Goal: Information Seeking & Learning: Learn about a topic

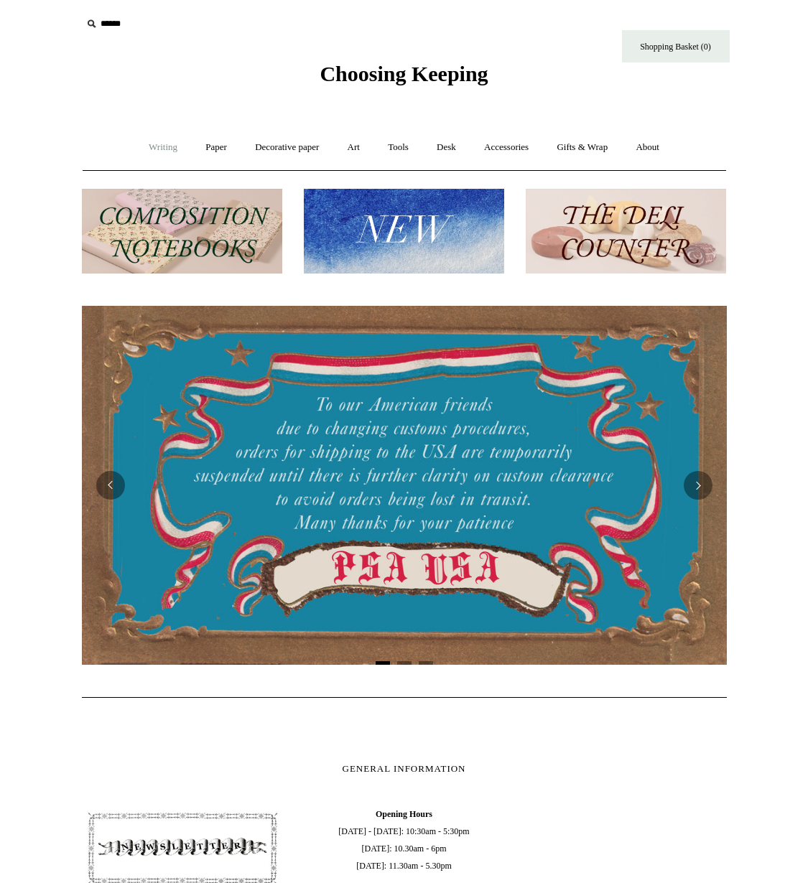
click at [156, 150] on link "Writing +" at bounding box center [163, 148] width 55 height 38
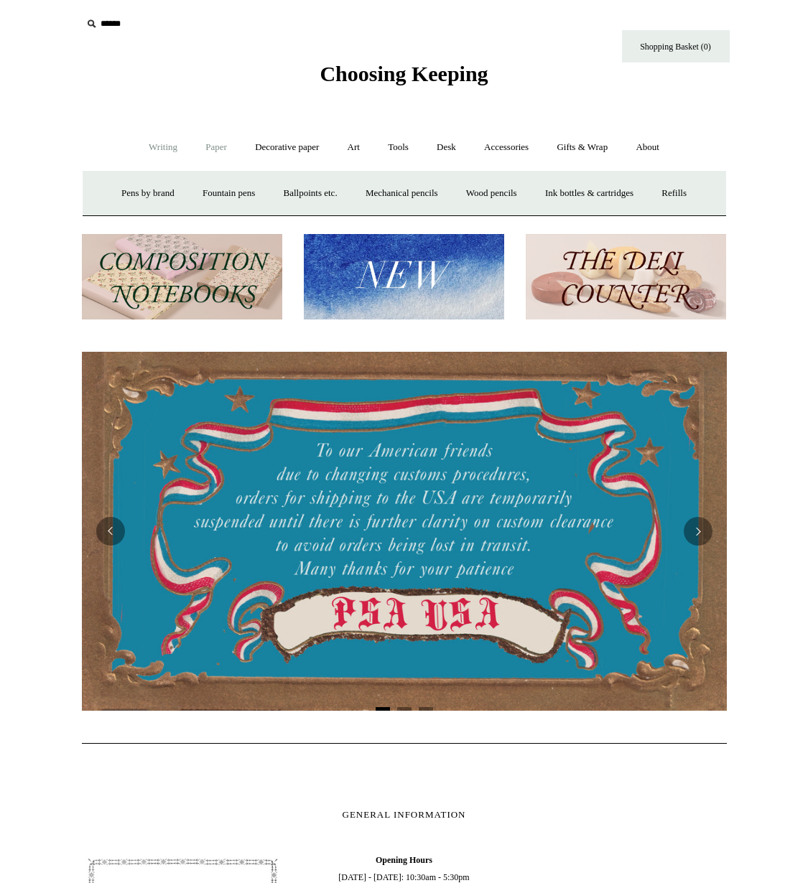
click at [221, 147] on link "Paper +" at bounding box center [215, 148] width 47 height 38
drag, startPoint x: 193, startPoint y: 188, endPoint x: 202, endPoint y: 200, distance: 14.4
click at [193, 188] on link "Notebooks +" at bounding box center [203, 194] width 66 height 38
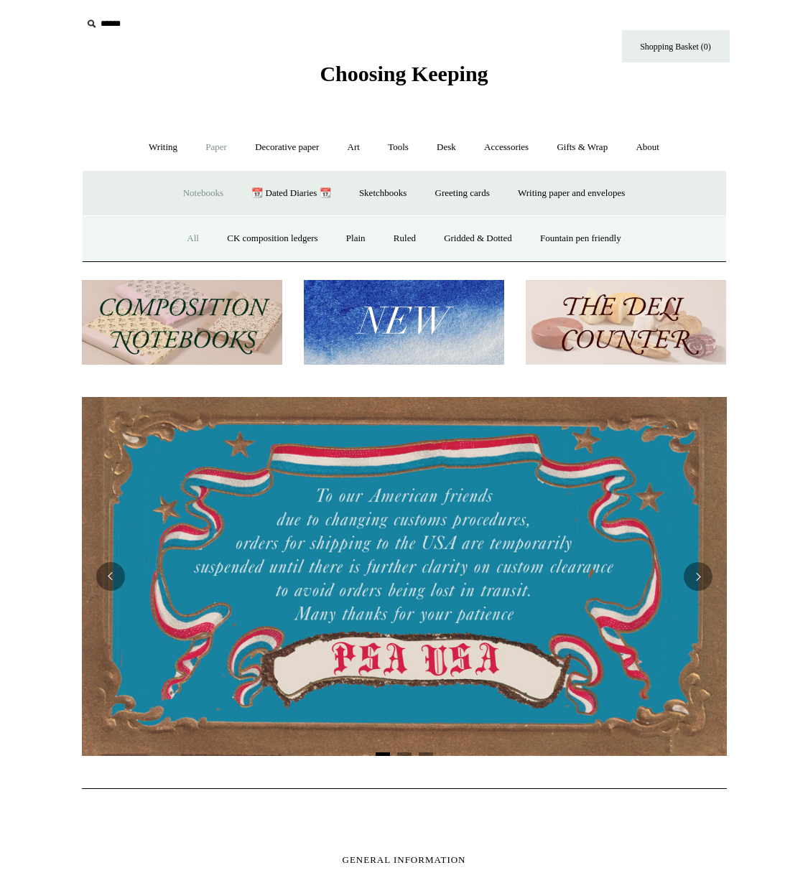
click at [183, 237] on link "All" at bounding box center [193, 239] width 38 height 38
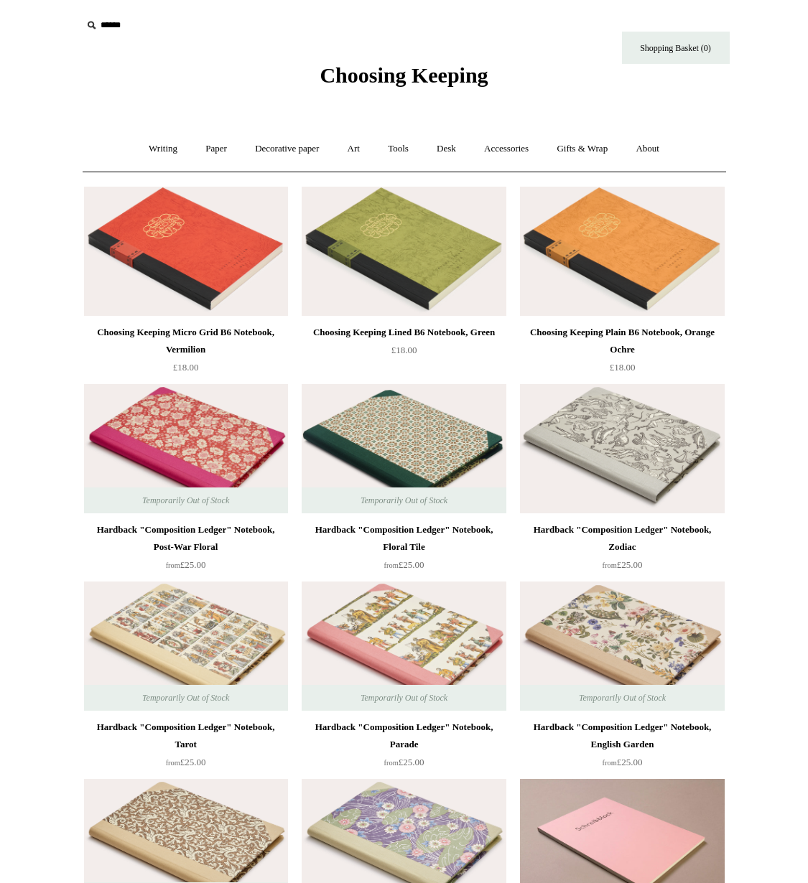
click at [136, 26] on input "text" at bounding box center [170, 25] width 177 height 27
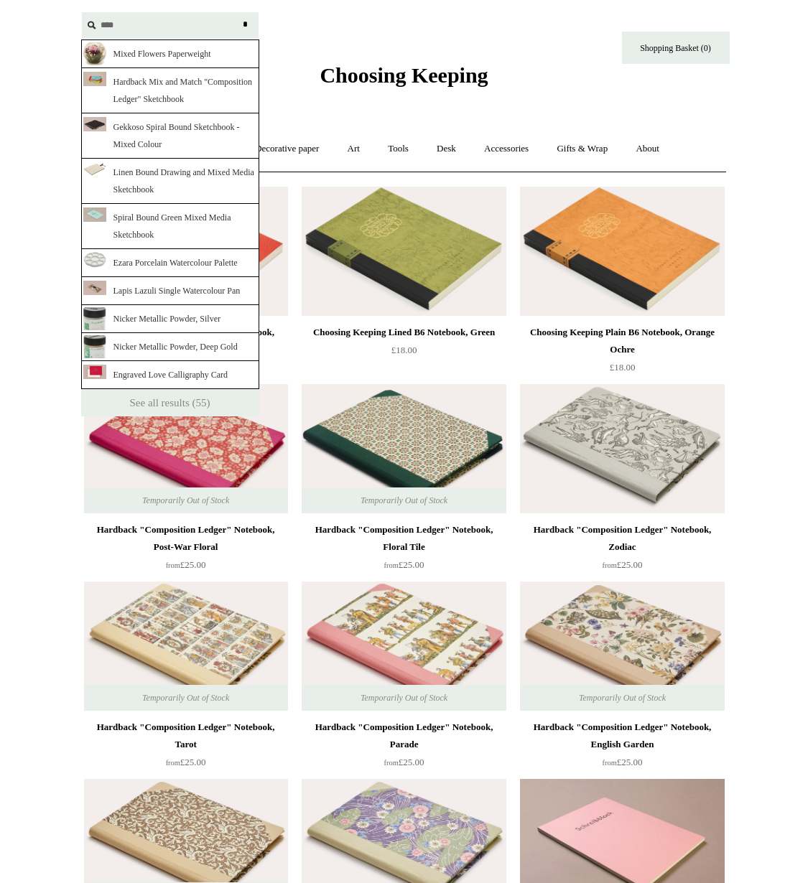
type input "***"
click at [192, 89] on link "Hardback Mix and Match "Composition Ledger" Sketchbook" at bounding box center [170, 90] width 178 height 45
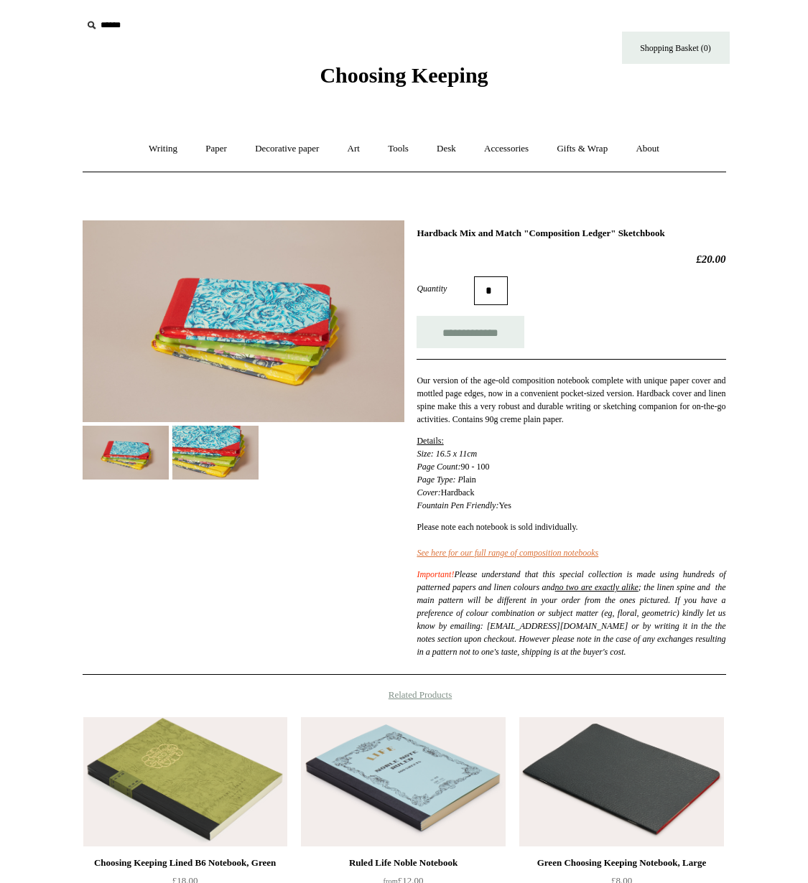
click at [549, 406] on span "Our version of the age-old composition notebook complete with unique paper cove…" at bounding box center [571, 400] width 309 height 49
click at [195, 148] on link "Paper +" at bounding box center [215, 149] width 47 height 38
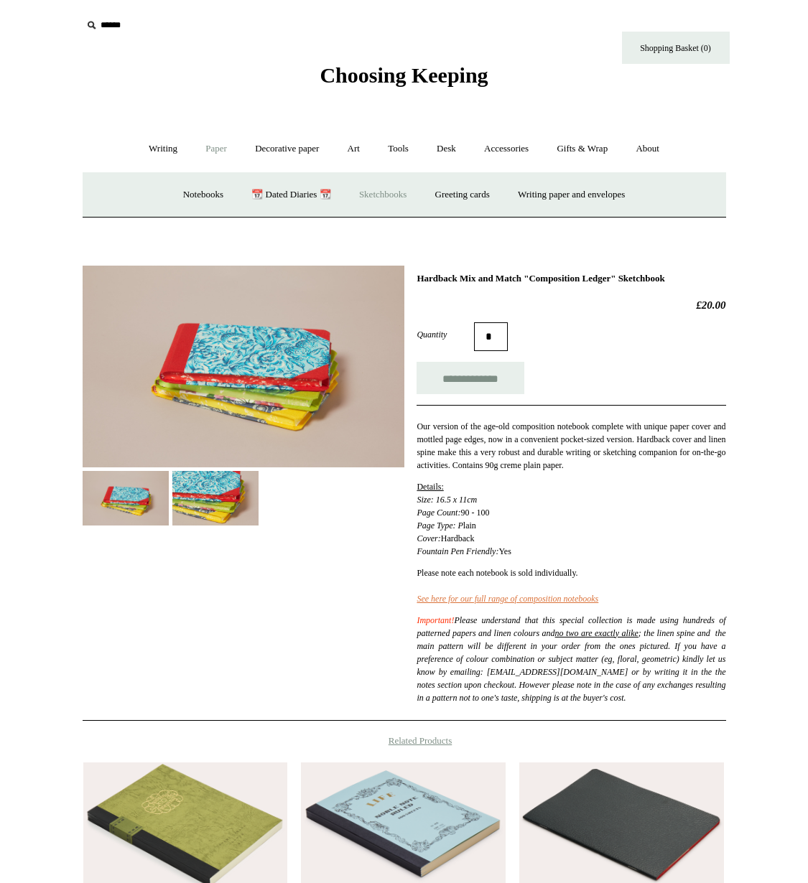
drag, startPoint x: 383, startPoint y: 202, endPoint x: 371, endPoint y: 199, distance: 11.8
click at [383, 202] on link "Sketchbooks +" at bounding box center [382, 195] width 73 height 38
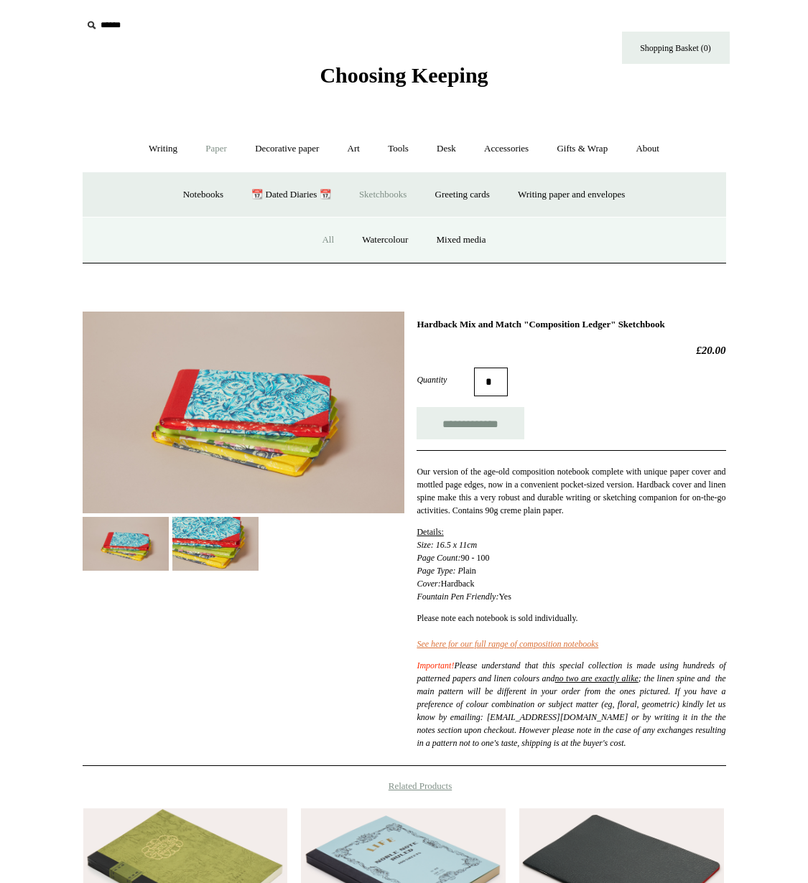
click at [322, 249] on link "All" at bounding box center [328, 240] width 38 height 38
